Goal: Information Seeking & Learning: Understand process/instructions

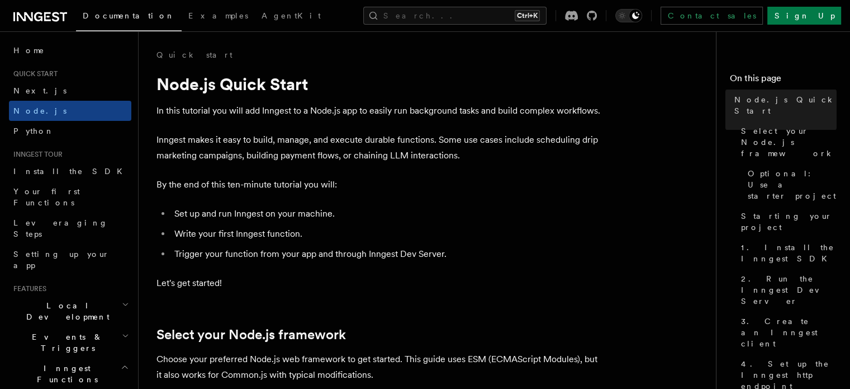
click at [52, 15] on icon at bounding box center [55, 17] width 7 height 10
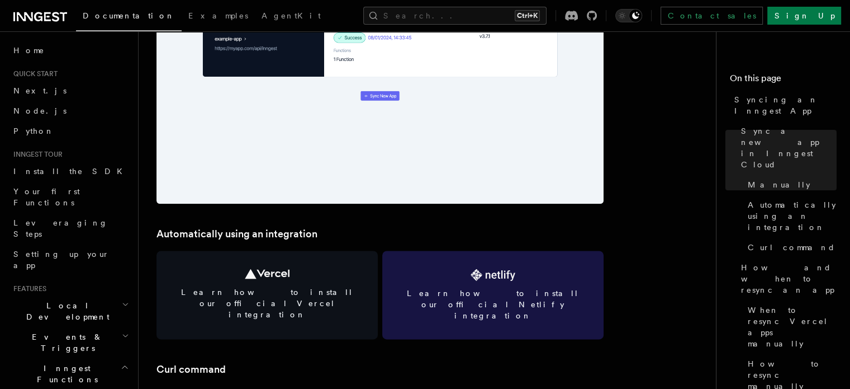
scroll to position [1398, 0]
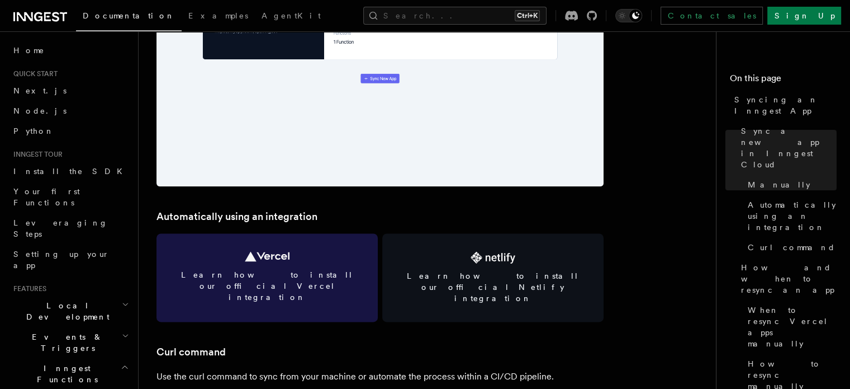
click at [346, 272] on span "Learn how to install our official Vercel integration" at bounding box center [267, 286] width 195 height 34
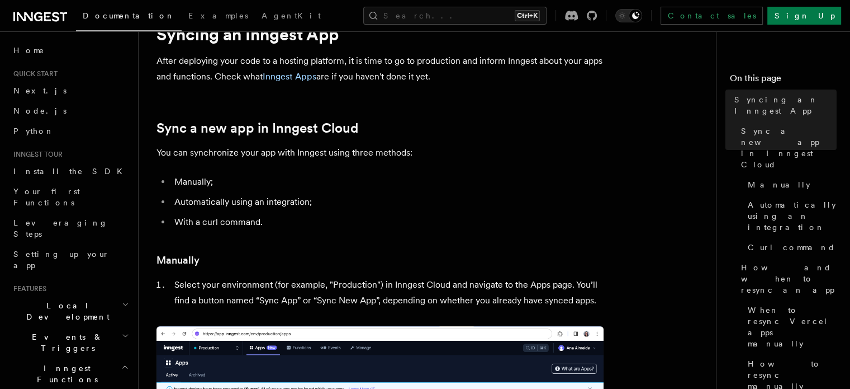
scroll to position [0, 0]
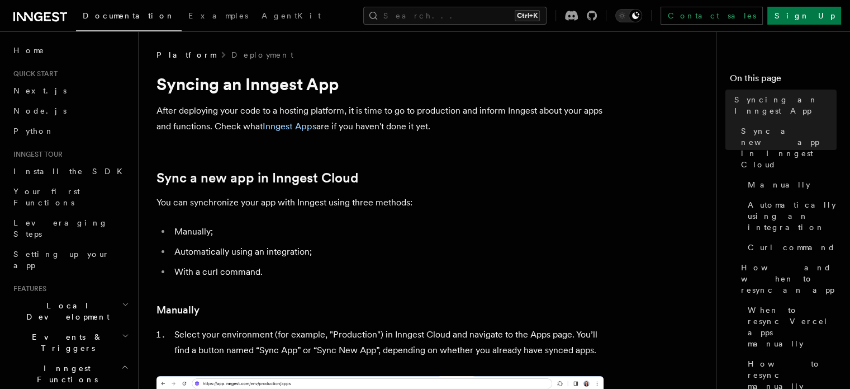
click at [38, 6] on div "Documentation Examples AgentKit Search... Ctrl+K Contact sales Sign Up" at bounding box center [425, 15] width 850 height 31
click at [39, 18] on icon at bounding box center [40, 16] width 54 height 13
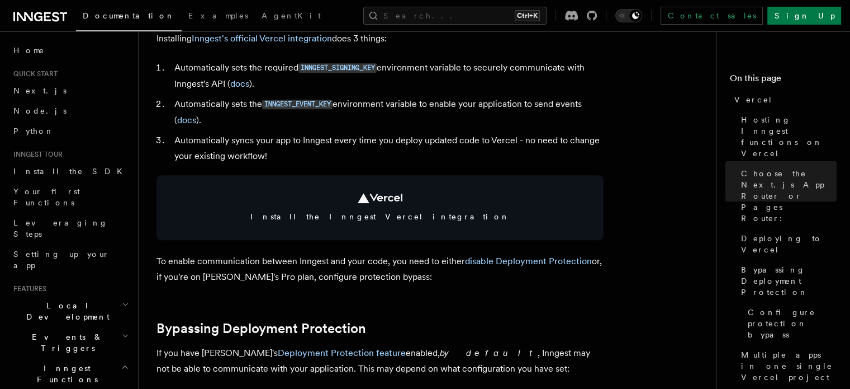
scroll to position [503, 0]
